Goal: Task Accomplishment & Management: Manage account settings

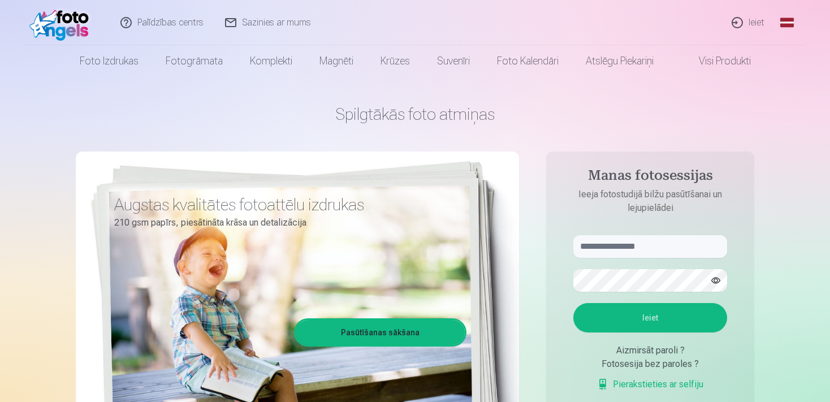
click at [748, 19] on link "Ieiet" at bounding box center [748, 22] width 54 height 45
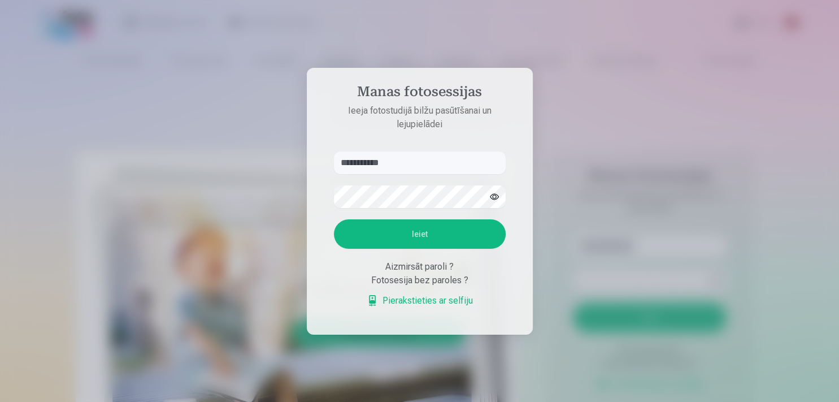
type input "**********"
click at [419, 239] on button "Ieiet" at bounding box center [420, 233] width 172 height 29
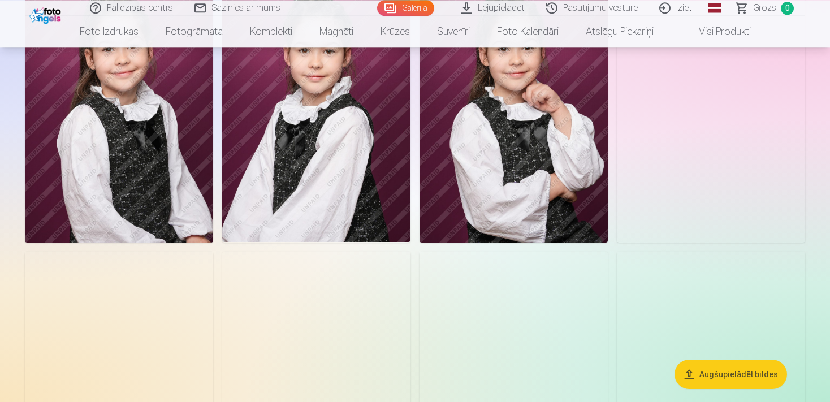
scroll to position [4715, 0]
